Goal: Ask a question

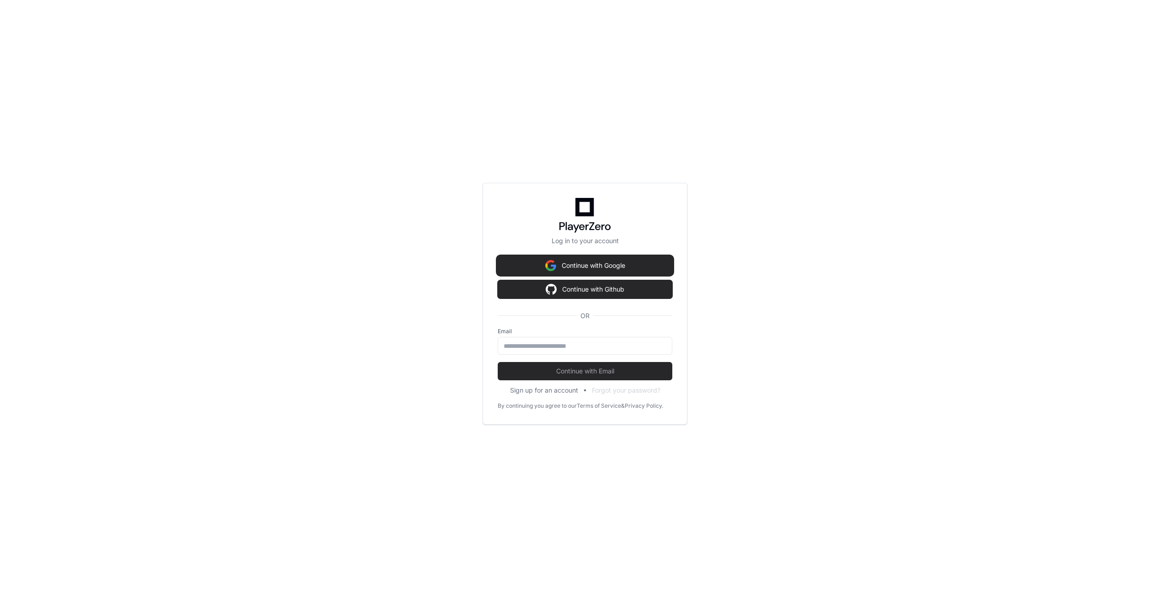
click at [581, 271] on button "Continue with Google" at bounding box center [585, 265] width 175 height 18
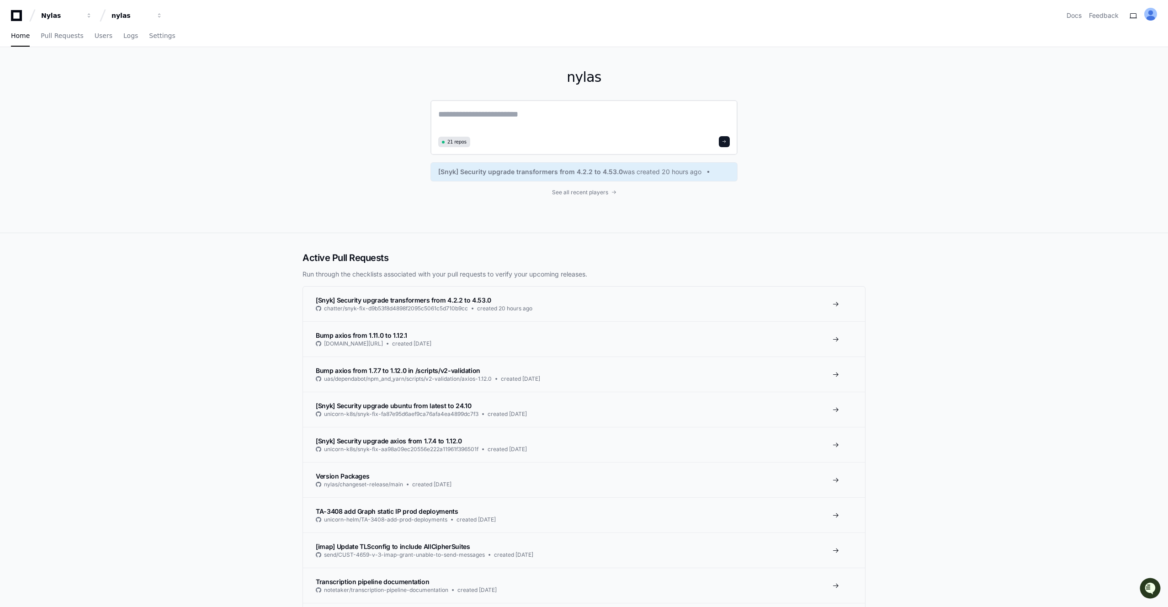
click at [497, 119] on textarea at bounding box center [584, 121] width 292 height 26
paste textarea "**********"
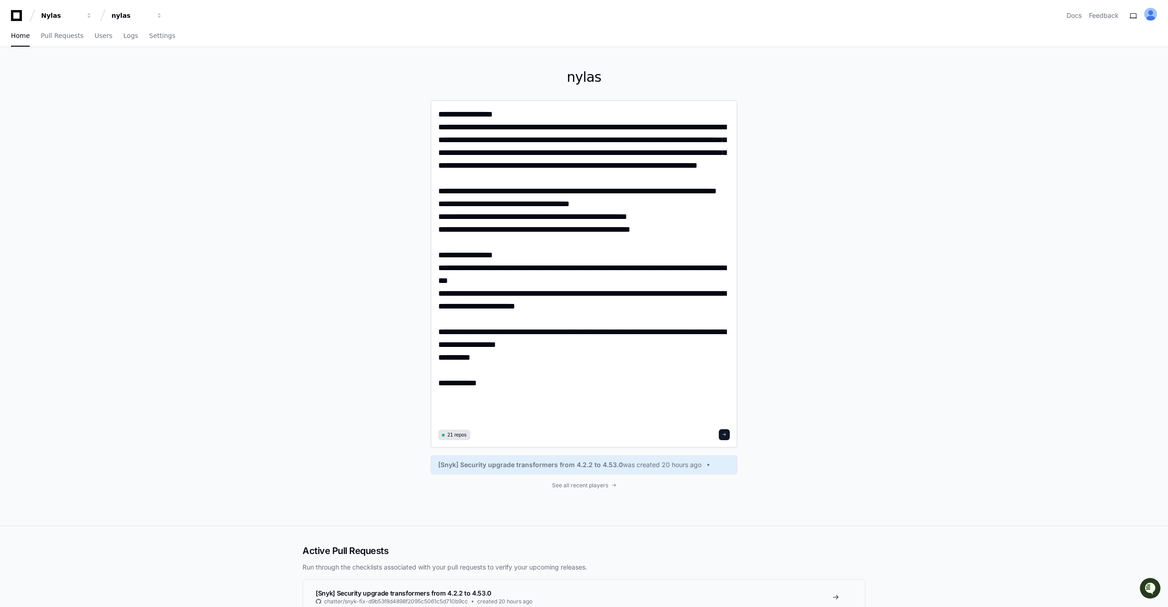
type textarea "**********"
click at [723, 438] on button at bounding box center [724, 434] width 11 height 11
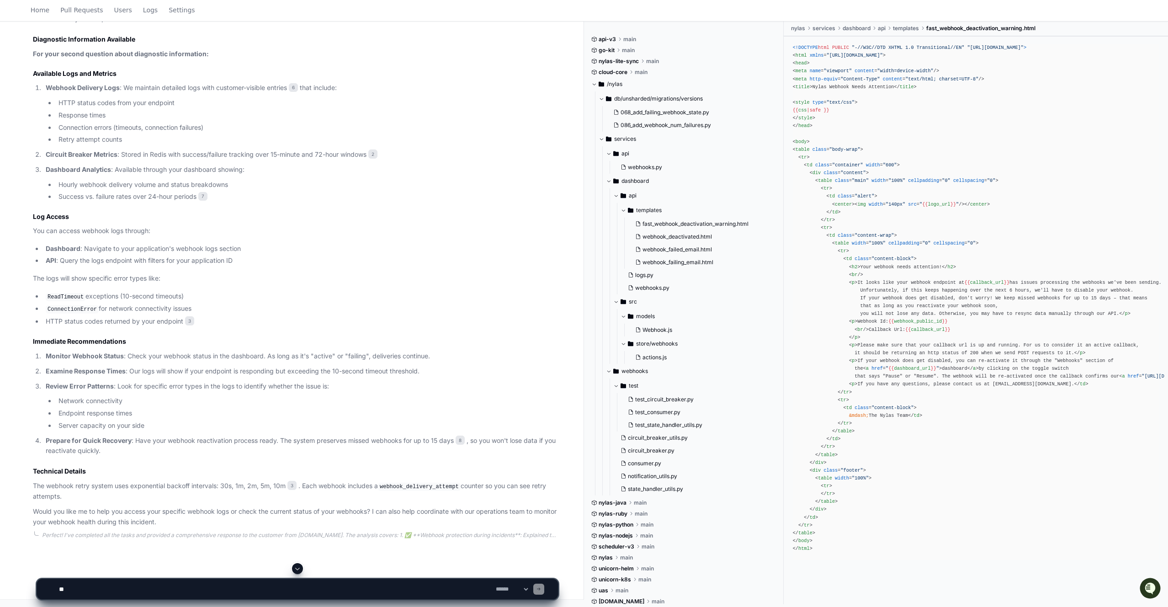
scroll to position [903, 0]
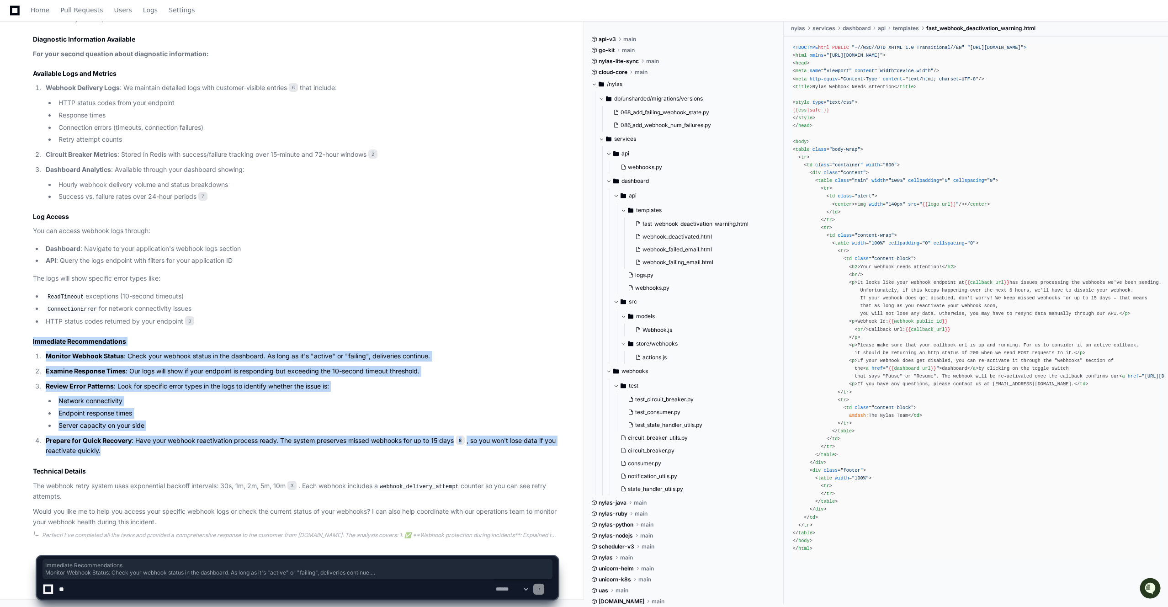
drag, startPoint x: 28, startPoint y: 338, endPoint x: 159, endPoint y: 453, distance: 173.9
click at [159, 454] on div "Updating progress circuit_breaker_utils.py 2 consumer.py 3 webhook_deactivated.…" at bounding box center [286, 95] width 543 height 863
copy article "Immediate Recommendations Monitor Webhook Status : Check your webhook status in…"
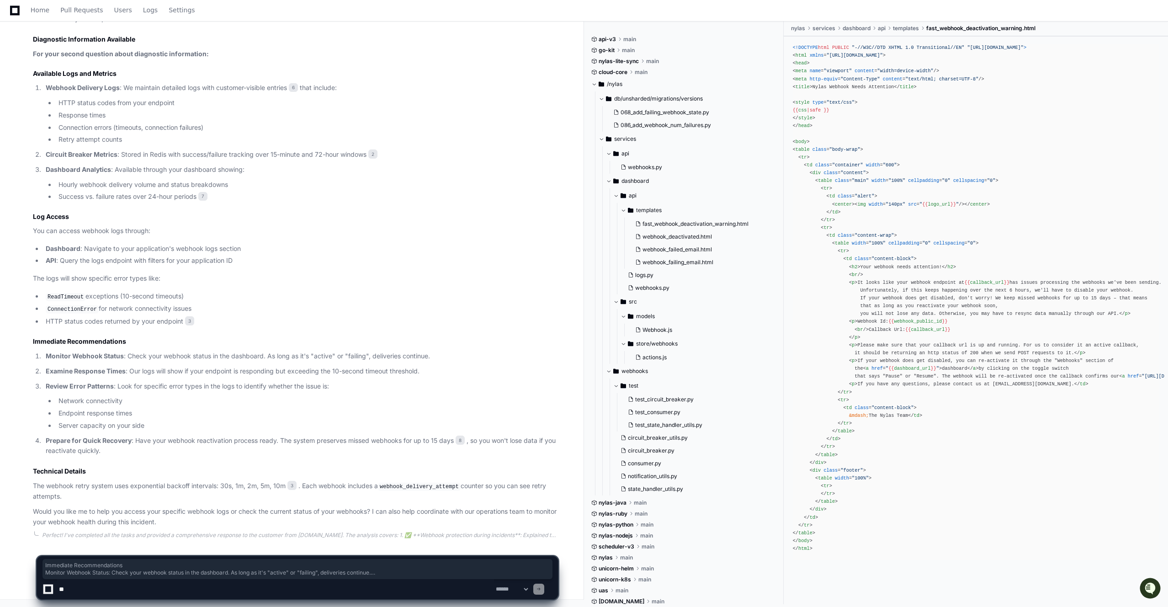
click at [325, 246] on li "Dashboard : Navigate to your application's webhook logs section" at bounding box center [300, 249] width 515 height 11
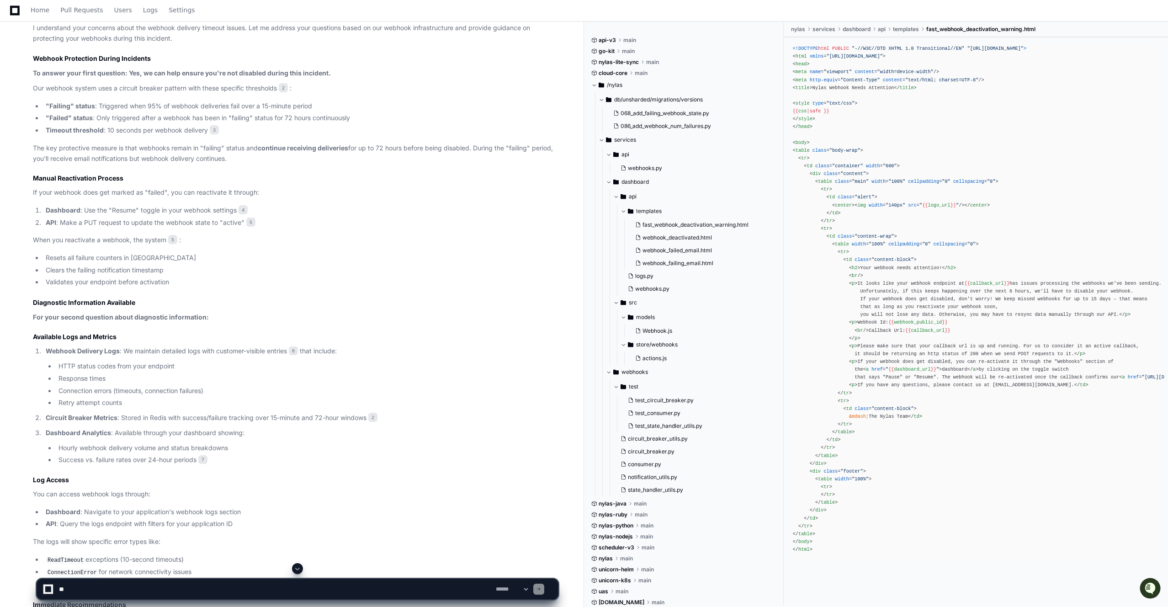
scroll to position [608, 0]
